Goal: Check status: Check status

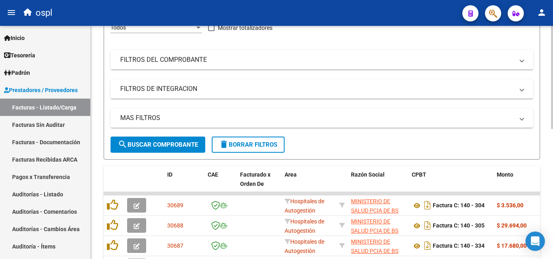
scroll to position [81, 0]
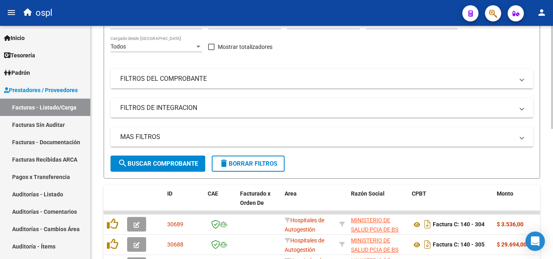
click at [294, 83] on mat-expansion-panel-header "FILTROS DEL COMPROBANTE" at bounding box center [321, 78] width 422 height 19
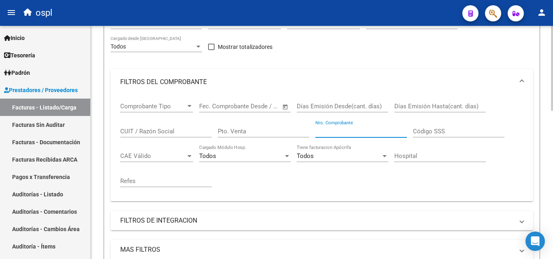
click at [329, 133] on input "Nro. Comprobante" at bounding box center [360, 131] width 91 height 7
click at [344, 181] on div "Comprobante Tipo Comprobante Tipo Fecha inicio – Fecha fin Fec. Comprobante Des…" at bounding box center [321, 145] width 403 height 100
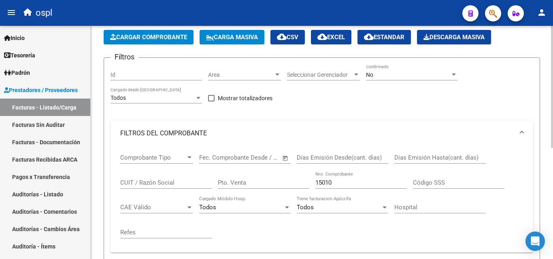
scroll to position [10, 0]
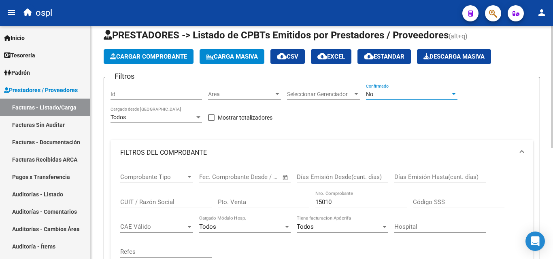
click at [387, 95] on div "No" at bounding box center [408, 94] width 84 height 7
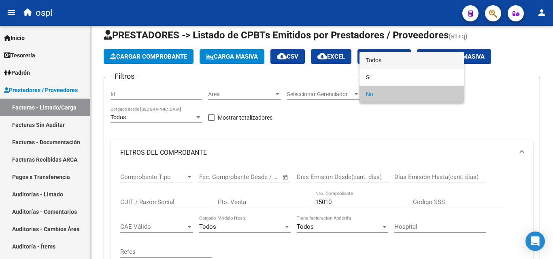
click at [390, 64] on span "Todos" at bounding box center [411, 60] width 91 height 17
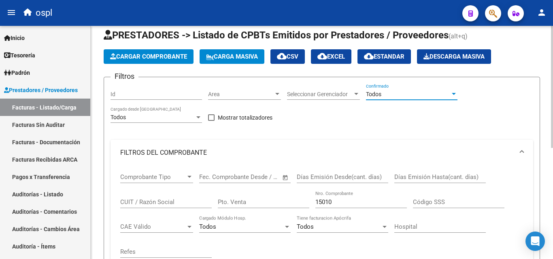
click at [384, 121] on div "Filtros Id Area Area Seleccionar Gerenciador Seleccionar Gerenciador Todos Conf…" at bounding box center [321, 212] width 422 height 256
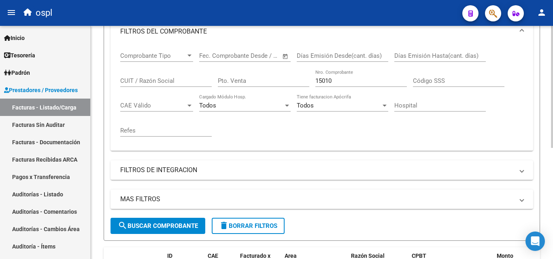
click at [187, 233] on button "search Buscar Comprobante" at bounding box center [157, 226] width 95 height 16
click at [342, 80] on input "15010" at bounding box center [360, 80] width 91 height 7
click at [356, 137] on div "Comprobante Tipo Comprobante Tipo Fecha inicio – Fecha fin Fec. Comprobante Des…" at bounding box center [321, 95] width 403 height 100
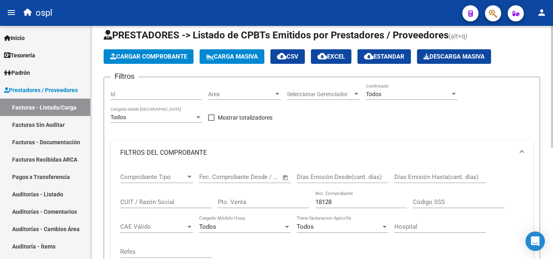
scroll to position [91, 0]
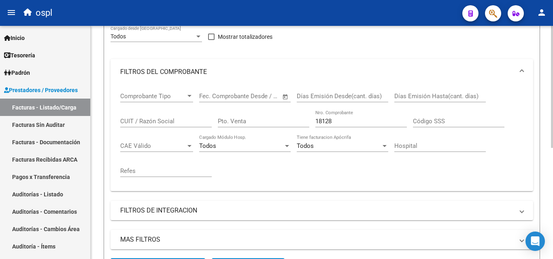
click at [340, 122] on input "18128" at bounding box center [360, 121] width 91 height 7
type input "1"
type input "22236"
click at [348, 167] on div "Comprobante Tipo Comprobante Tipo Fecha inicio – Fecha fin Fec. Comprobante Des…" at bounding box center [321, 135] width 403 height 100
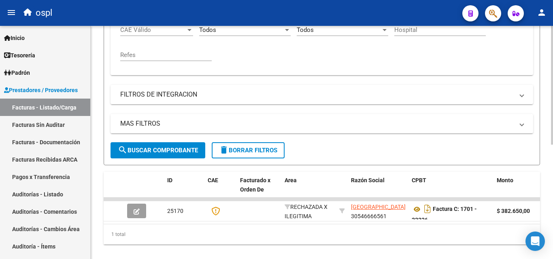
scroll to position [225, 0]
